Goal: Transaction & Acquisition: Download file/media

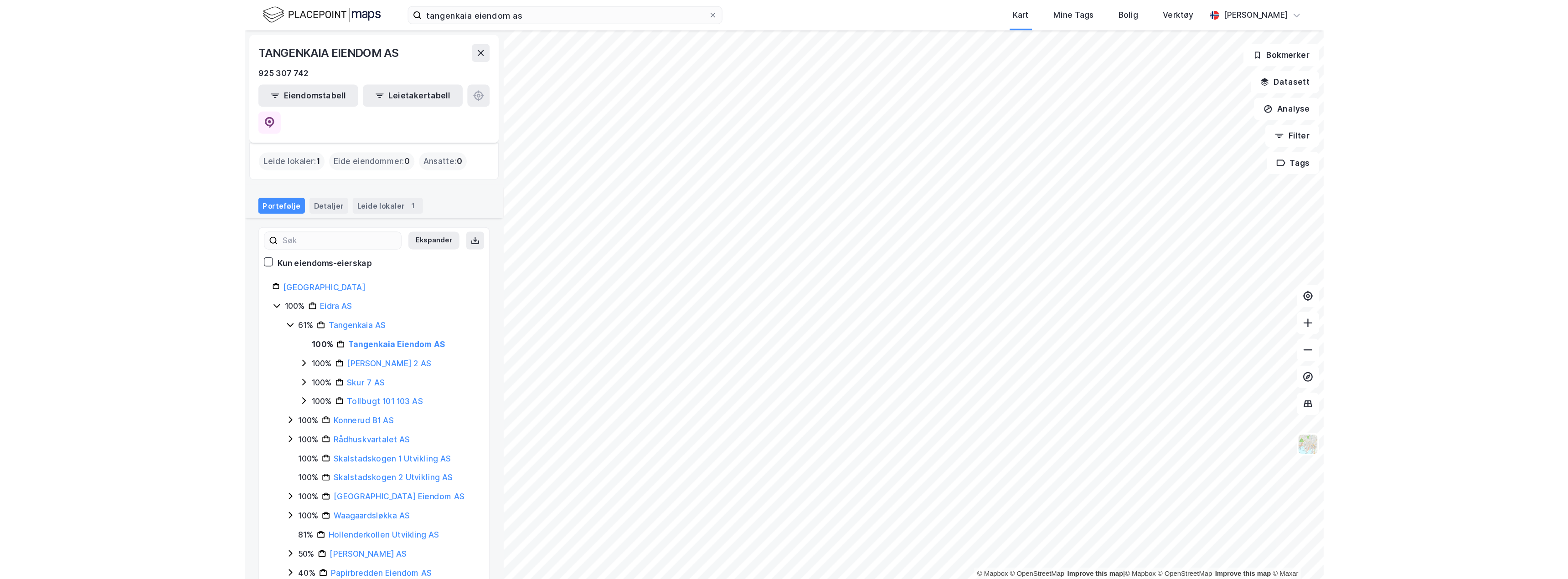
scroll to position [271, 0]
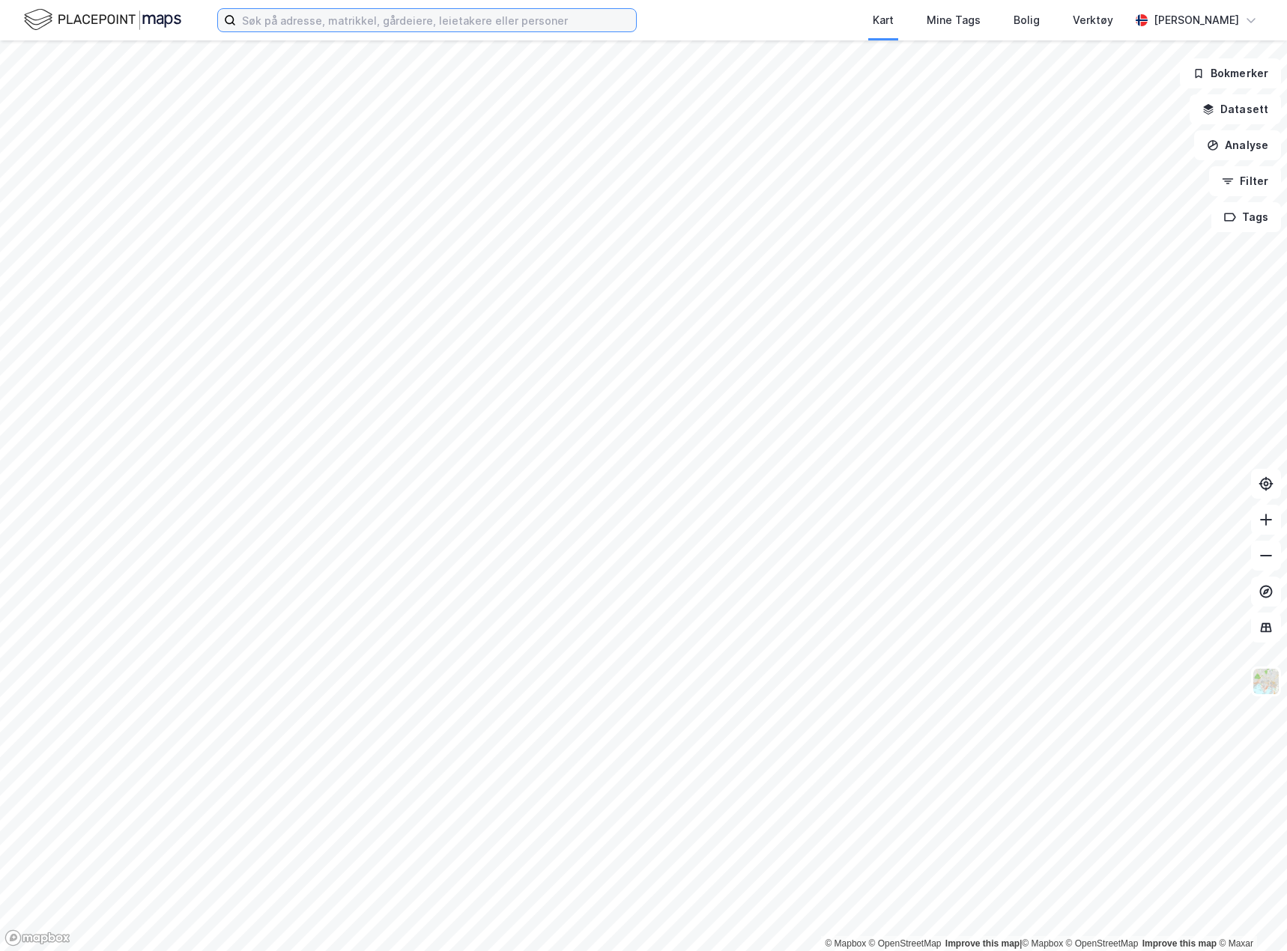
click at [407, 12] on input at bounding box center [436, 20] width 400 height 22
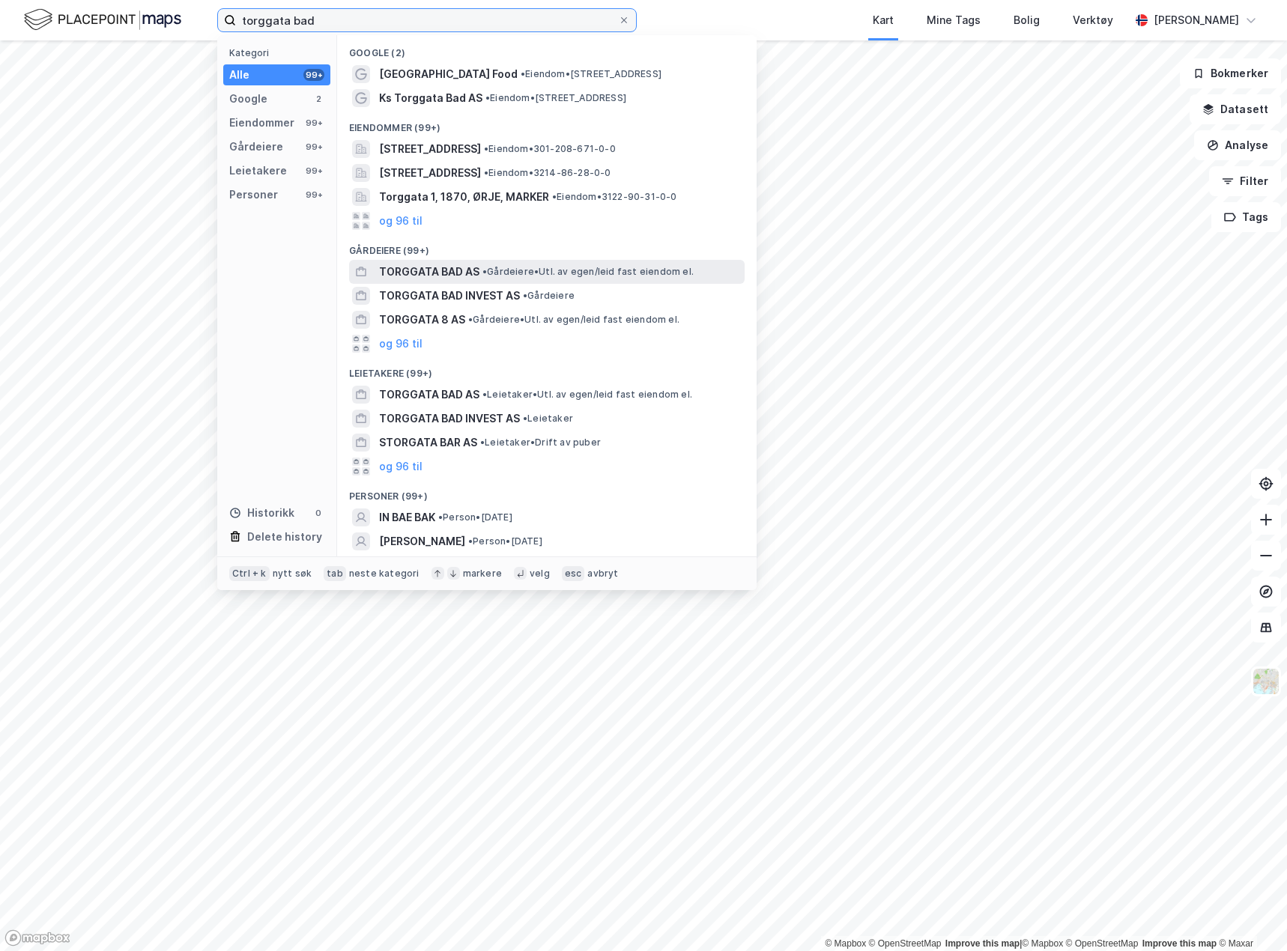
type input "torggata bad"
click at [486, 268] on span "•" at bounding box center [484, 271] width 4 height 11
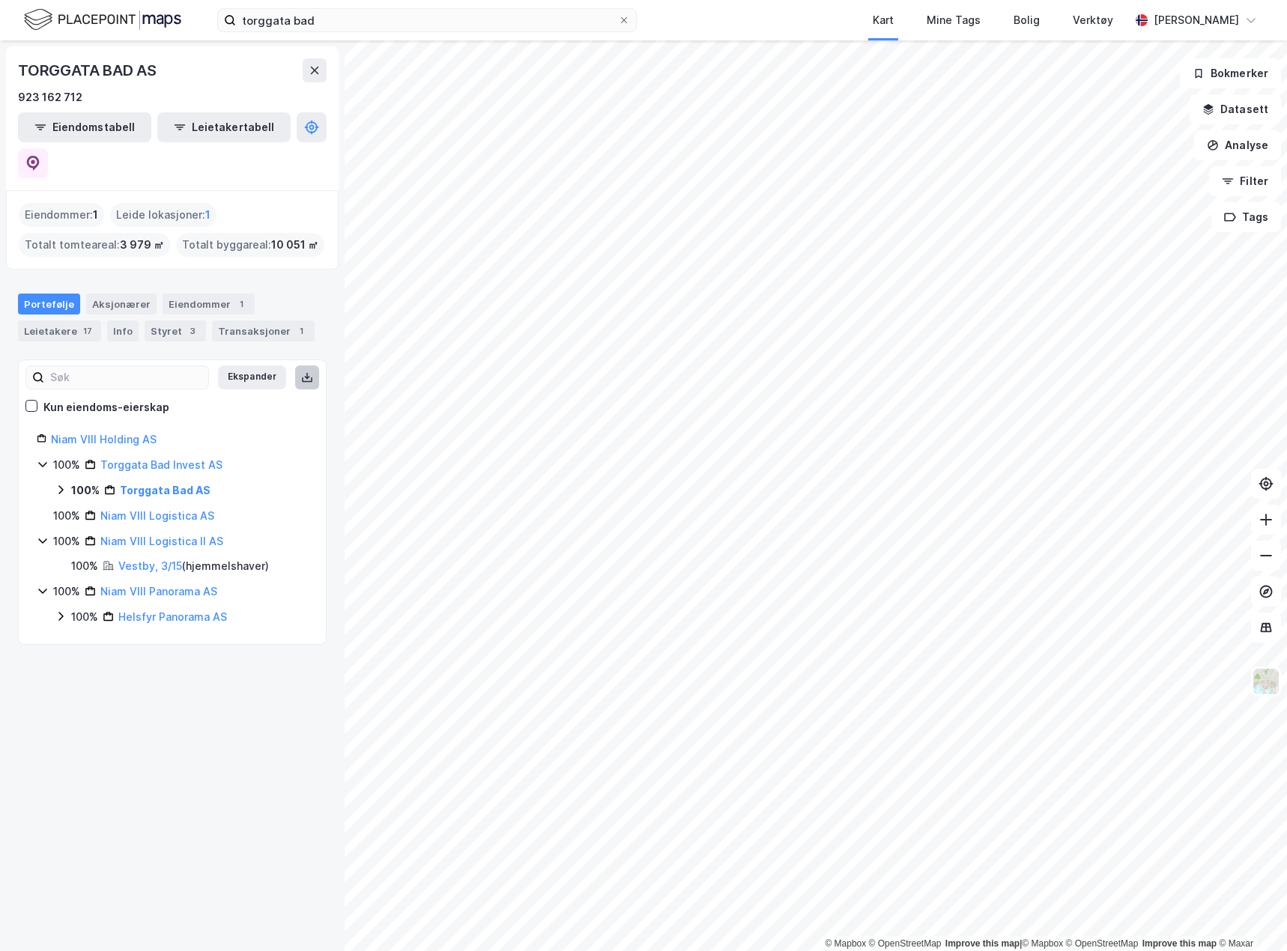
click at [299, 365] on button at bounding box center [307, 377] width 24 height 24
click at [303, 365] on button at bounding box center [307, 377] width 24 height 24
click at [193, 294] on div "Eiendommer 1" at bounding box center [208, 304] width 92 height 21
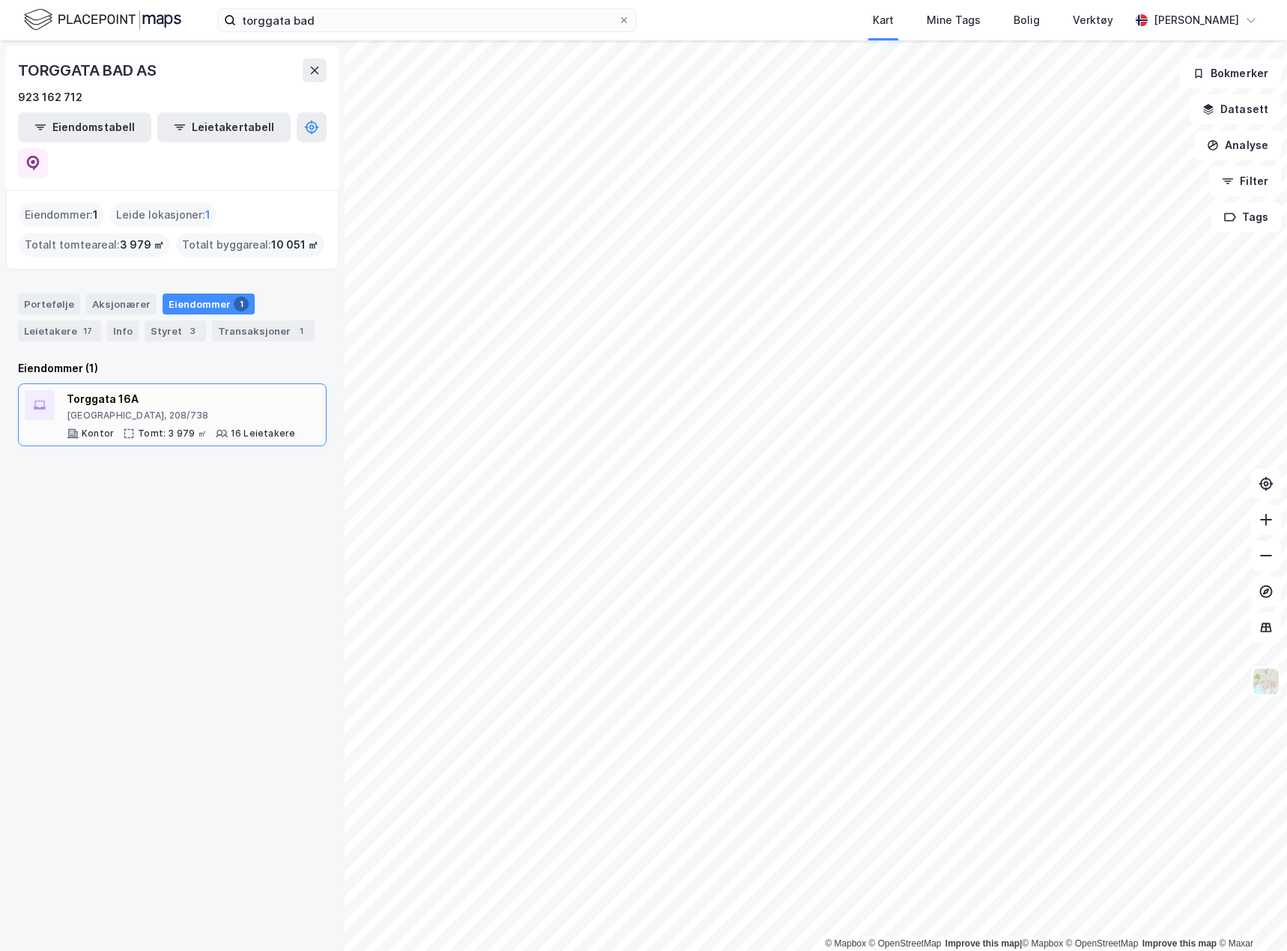
click at [160, 390] on div "[STREET_ADDRESS], 208/738 Kontor Tomt: 3 979 ㎡ 16 Leietakere" at bounding box center [181, 414] width 228 height 49
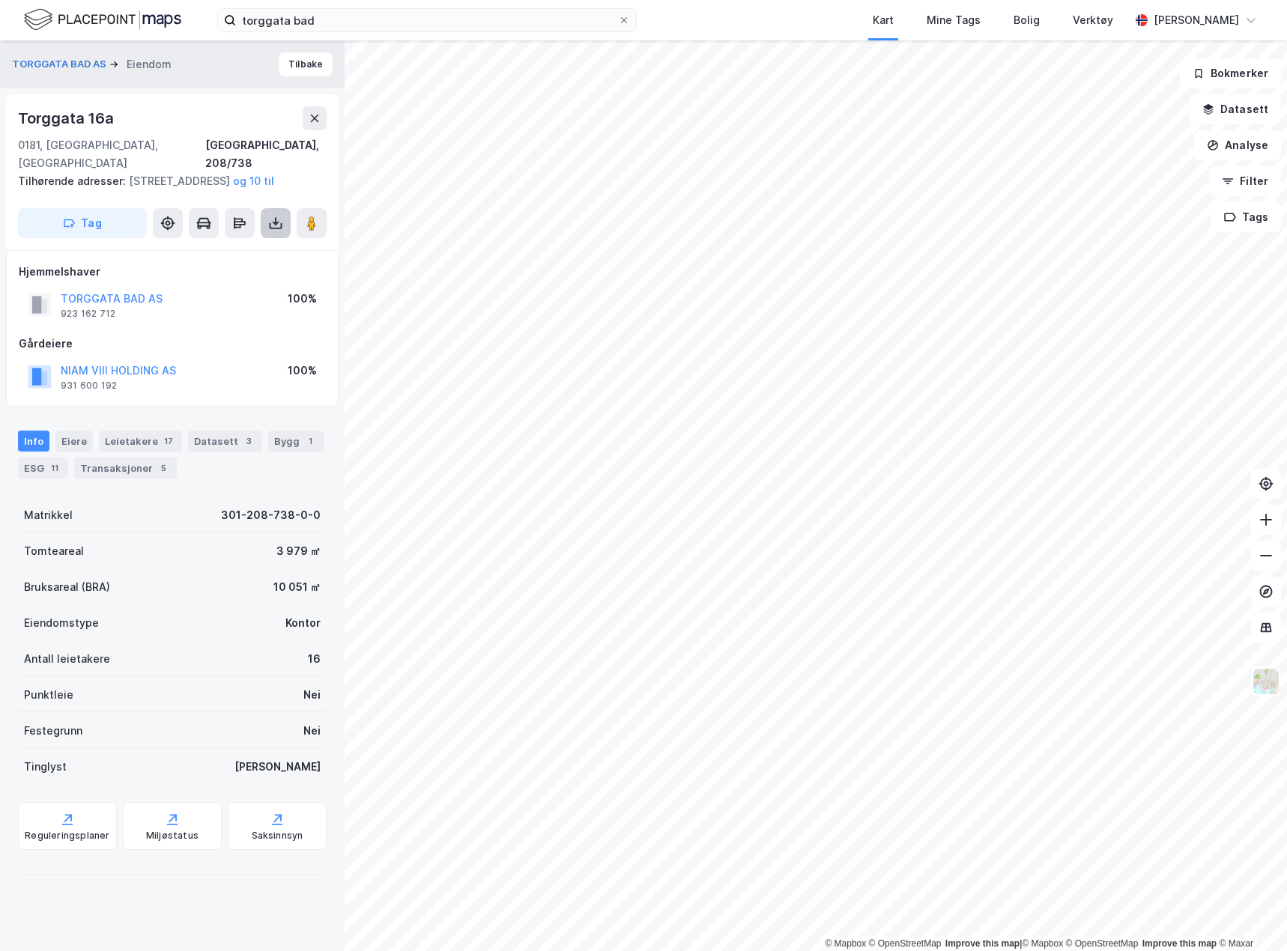
click at [279, 211] on button at bounding box center [276, 223] width 30 height 30
click at [260, 261] on div "Last ned grunnbok" at bounding box center [211, 253] width 160 height 24
